Goal: Transaction & Acquisition: Book appointment/travel/reservation

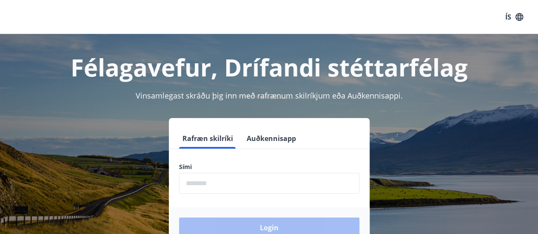
scroll to position [46, 0]
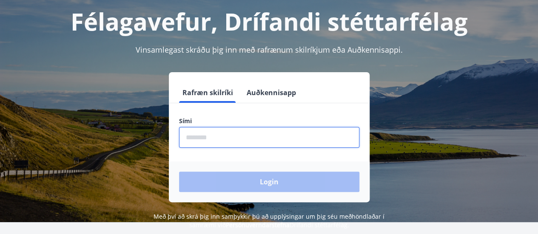
click at [280, 140] on input "phone" at bounding box center [269, 137] width 180 height 21
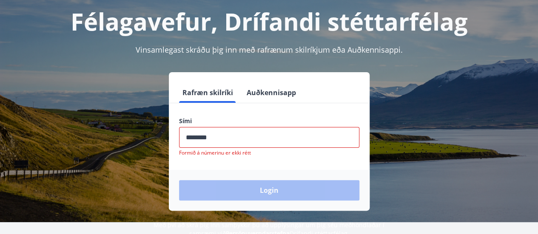
click at [262, 184] on div "Login" at bounding box center [269, 190] width 201 height 41
click at [216, 136] on input "phone" at bounding box center [269, 137] width 180 height 21
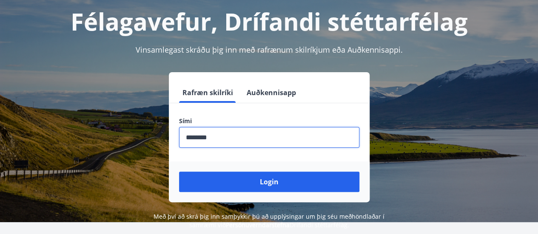
type input "********"
click at [179, 172] on button "Login" at bounding box center [269, 182] width 180 height 20
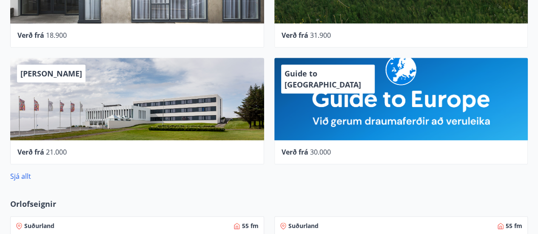
scroll to position [419, 0]
click at [21, 177] on link "Sjá allt" at bounding box center [20, 176] width 21 height 9
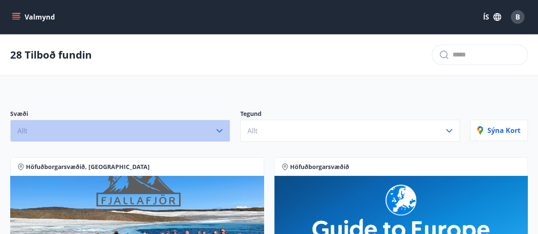
click at [32, 131] on button "Allt" at bounding box center [120, 131] width 220 height 22
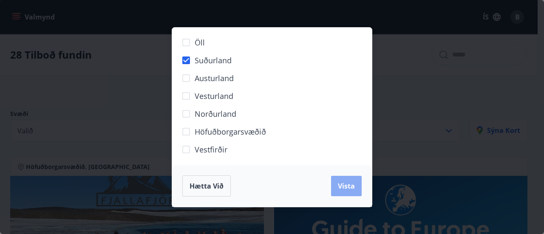
click at [349, 185] on span "Vista" at bounding box center [346, 186] width 17 height 9
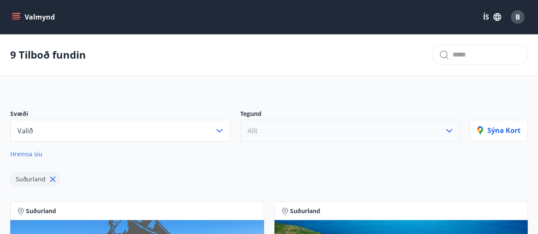
click at [311, 132] on button "Allt" at bounding box center [350, 131] width 220 height 22
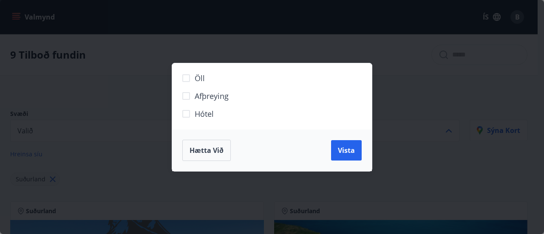
click at [264, 113] on label "Hótel" at bounding box center [267, 117] width 178 height 18
click at [350, 152] on span "Vista" at bounding box center [346, 150] width 17 height 9
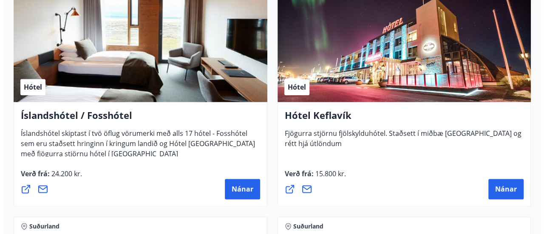
scroll to position [460, 0]
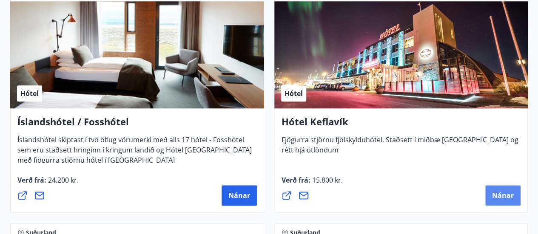
click at [511, 198] on span "Nánar" at bounding box center [503, 195] width 22 height 9
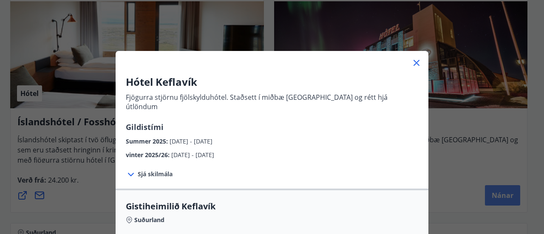
click at [511, 198] on div "Hótel Keflavík Fjögurra stjörnu fjölskylduhótel. Staðsett í miðbæ [GEOGRAPHIC_D…" at bounding box center [272, 117] width 544 height 234
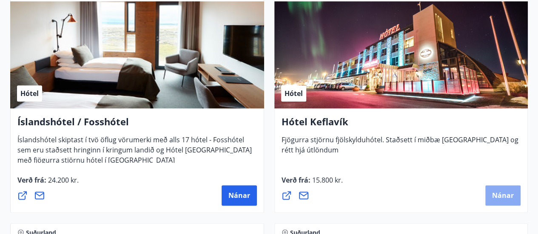
click at [511, 198] on span "Nánar" at bounding box center [503, 195] width 22 height 9
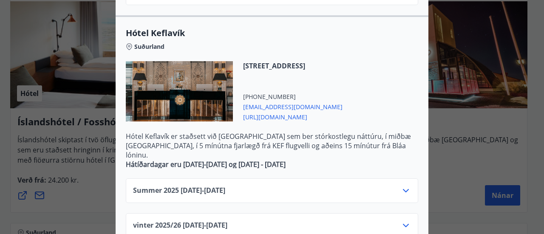
scroll to position [408, 0]
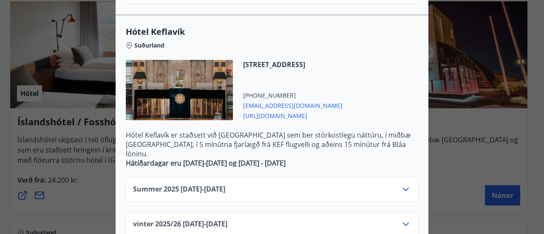
click at [402, 185] on icon at bounding box center [406, 190] width 10 height 10
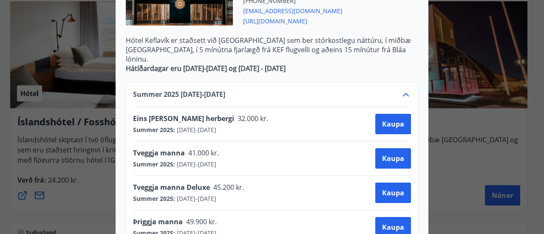
scroll to position [0, 0]
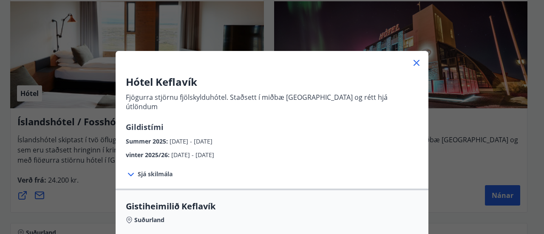
click at [528, 112] on div "Hótel Keflavík Fjögurra stjörnu fjölskylduhótel. Staðsett í miðbæ [GEOGRAPHIC_D…" at bounding box center [272, 117] width 544 height 234
click at [418, 57] on div at bounding box center [272, 59] width 313 height 17
click at [414, 62] on icon at bounding box center [417, 63] width 6 height 6
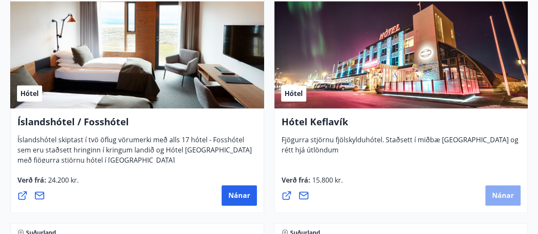
click at [501, 196] on span "Nánar" at bounding box center [503, 195] width 22 height 9
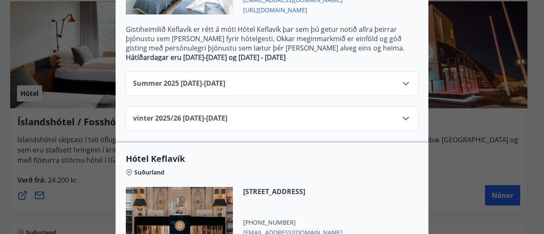
scroll to position [282, 0]
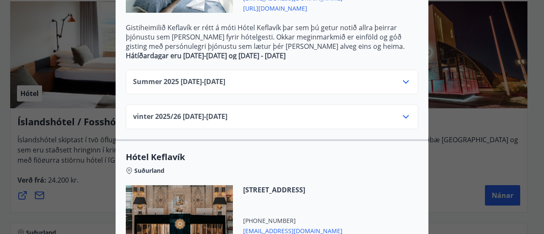
click at [404, 77] on icon at bounding box center [406, 82] width 10 height 10
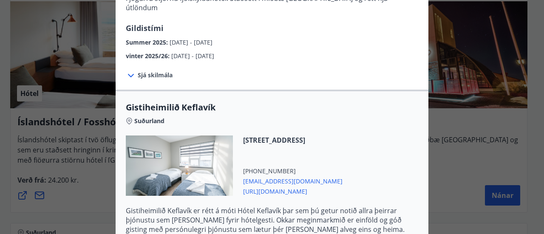
scroll to position [100, 0]
click at [178, 101] on span "Gistiheimilið Keflavík" at bounding box center [272, 107] width 293 height 12
copy div "Gistiheimilið Keflavík"
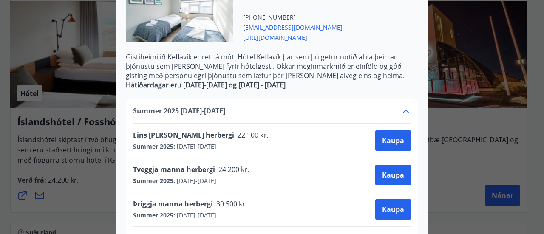
scroll to position [253, 0]
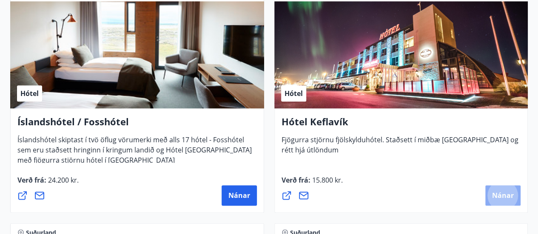
click at [500, 197] on span "Nánar" at bounding box center [503, 195] width 22 height 9
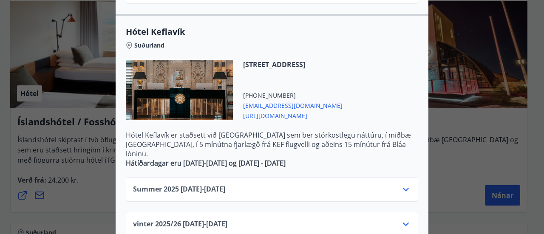
scroll to position [408, 0]
click at [403, 188] on icon at bounding box center [406, 189] width 6 height 3
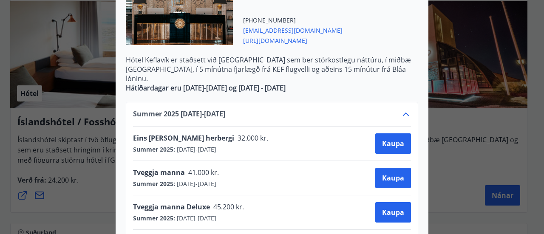
scroll to position [497, 0]
